Goal: Navigation & Orientation: Find specific page/section

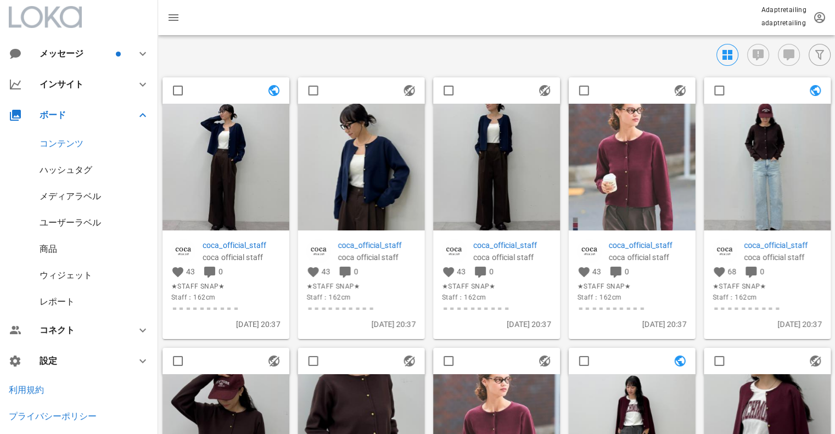
click at [57, 160] on div "ハッシュタグ" at bounding box center [79, 170] width 158 height 26
click at [55, 165] on div "ハッシュタグ" at bounding box center [66, 170] width 53 height 10
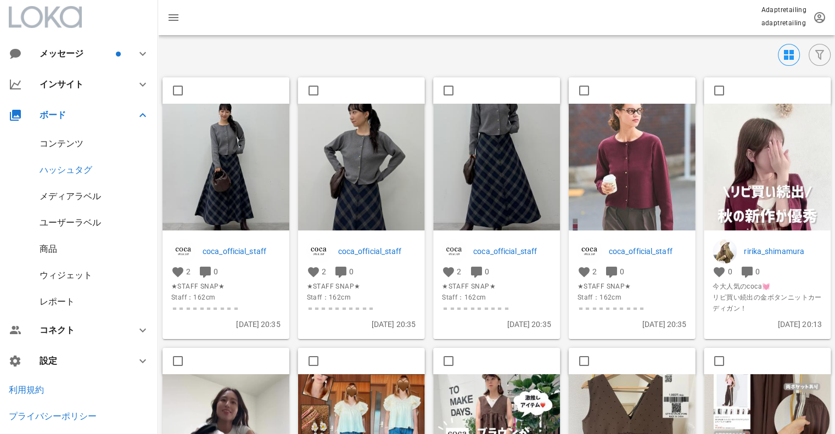
click at [200, 170] on img at bounding box center [225, 167] width 127 height 127
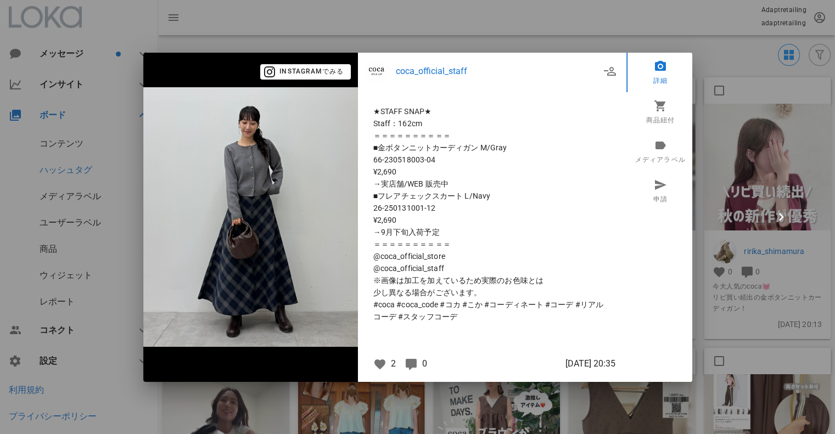
click at [459, 32] on div at bounding box center [417, 217] width 835 height 434
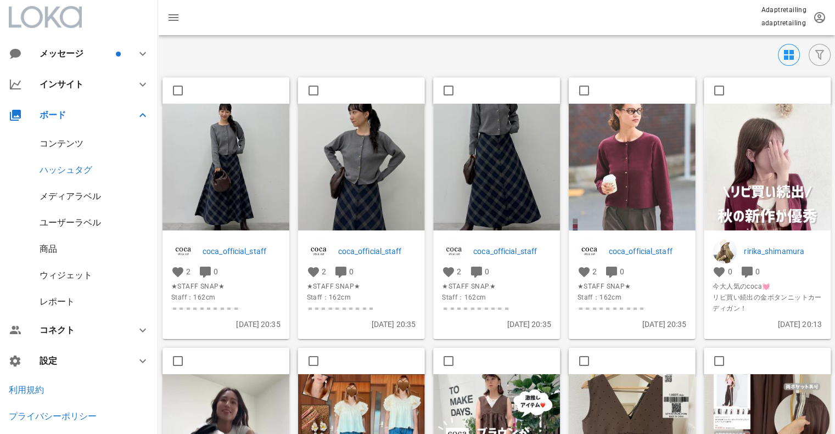
click at [58, 150] on div "コンテンツ" at bounding box center [79, 144] width 158 height 26
click at [57, 144] on div "コンテンツ" at bounding box center [62, 143] width 44 height 10
